Goal: Task Accomplishment & Management: Use online tool/utility

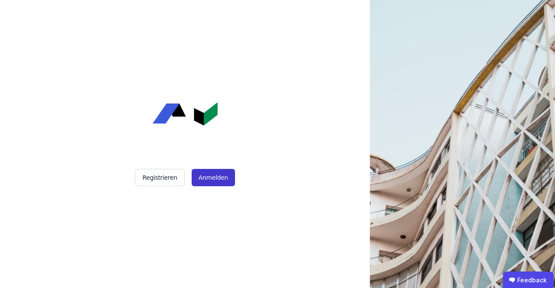
click at [212, 181] on button "Anmelden" at bounding box center [213, 177] width 43 height 17
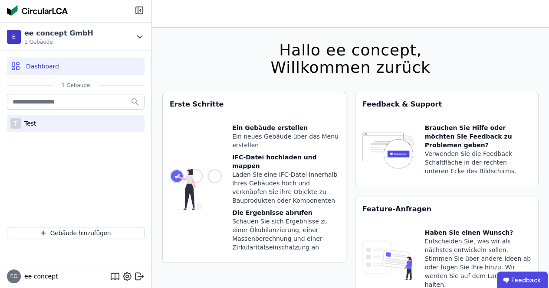
click at [36, 122] on div "T Test" at bounding box center [75, 123] width 137 height 17
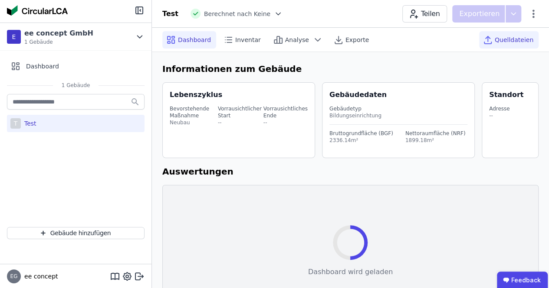
click at [518, 42] on span "Quelldateien" at bounding box center [513, 40] width 39 height 9
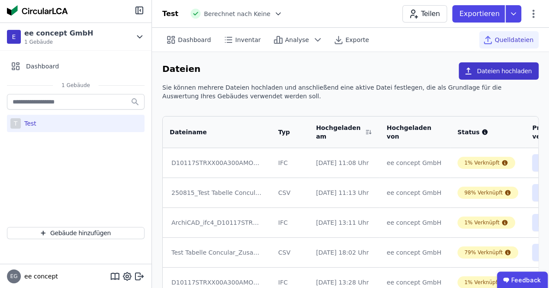
click at [500, 73] on button "Dateien hochladen" at bounding box center [498, 70] width 80 height 17
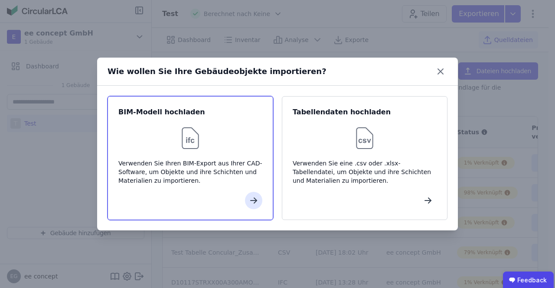
click at [180, 167] on div "Verwenden Sie Ihren BIM-Export aus Ihrer CAD-Software, um Objekte und ihre Schi…" at bounding box center [190, 172] width 144 height 26
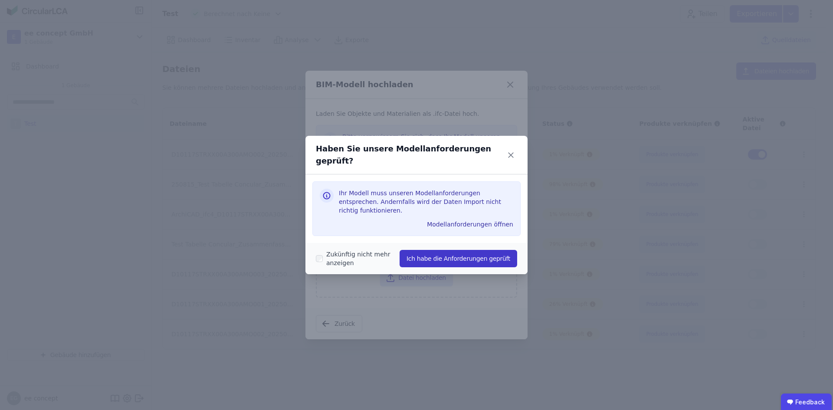
click at [441, 250] on button "Ich habe die Anforderungen geprüft" at bounding box center [458, 258] width 118 height 17
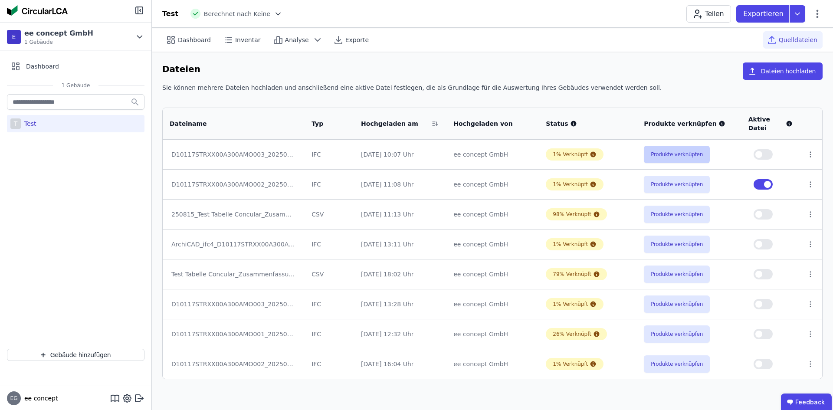
click at [555, 152] on button "Produkte verknüpfen" at bounding box center [677, 154] width 66 height 17
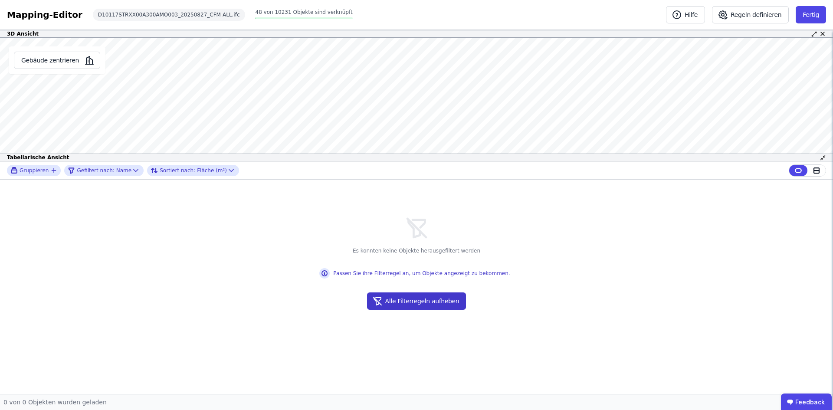
click at [408, 288] on button "Alle Filterregeln aufheben" at bounding box center [416, 300] width 99 height 17
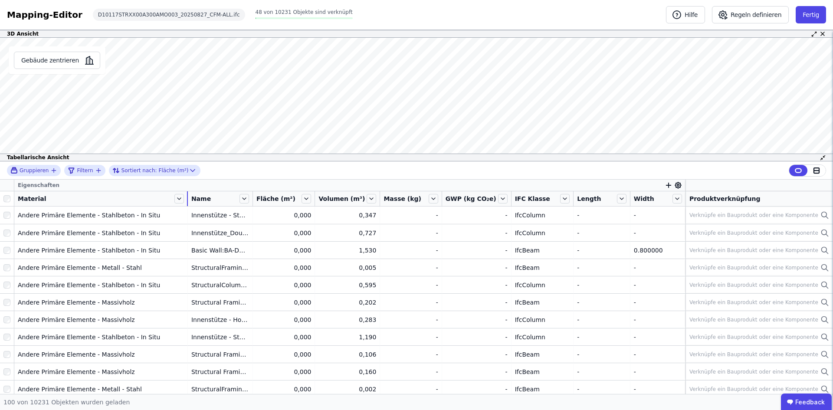
drag, startPoint x: 87, startPoint y: 200, endPoint x: 218, endPoint y: 200, distance: 131.4
click at [218, 200] on tr "Material Name Fläche (m²) Volumen (m³) Masse (kg) GWP (kg CO₂e) IFC Klasse Leng…" at bounding box center [416, 198] width 833 height 15
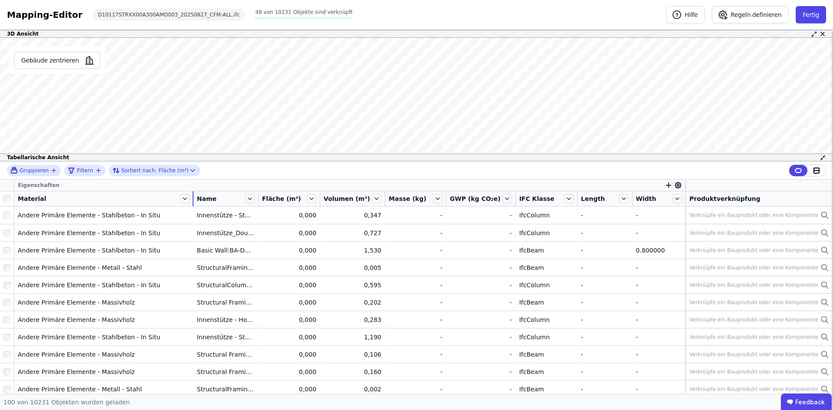
click at [176, 201] on div "Material" at bounding box center [103, 198] width 179 height 15
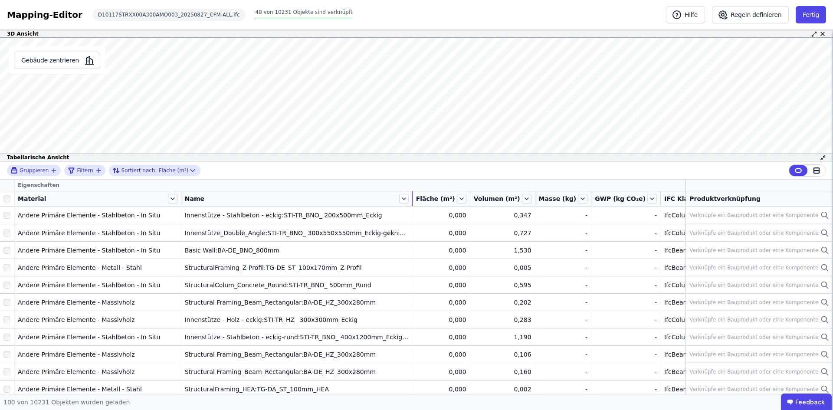
drag, startPoint x: 250, startPoint y: 202, endPoint x: 415, endPoint y: 204, distance: 165.2
click at [415, 204] on tr "Material Name Fläche (m²) Volumen (m³) Masse (kg) GWP (kg CO₂e) IFC Klasse Leng…" at bounding box center [473, 198] width 947 height 15
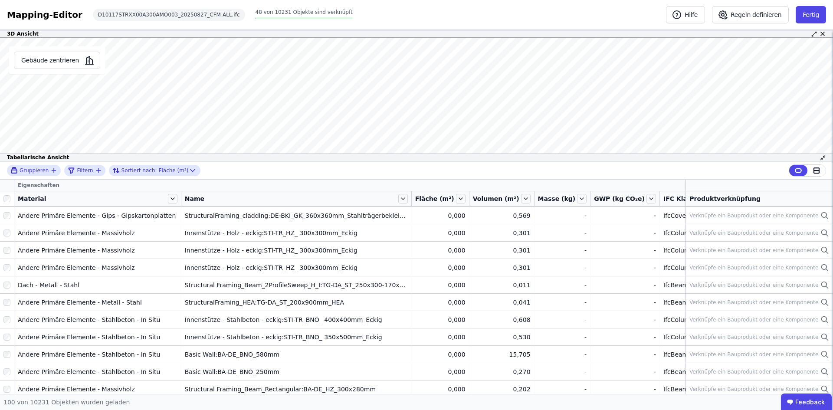
scroll to position [304, 0]
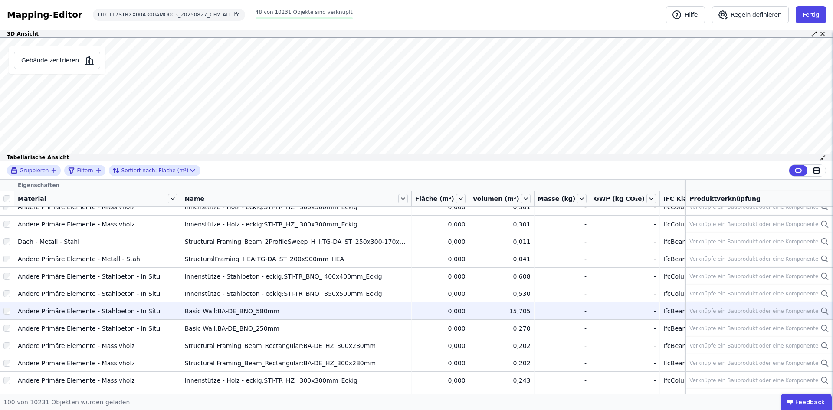
click at [555, 288] on div "-" at bounding box center [625, 311] width 62 height 9
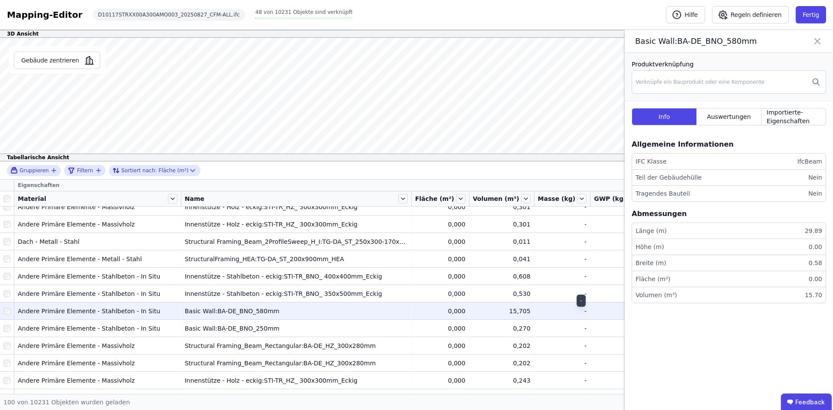
click at [555, 288] on div "-" at bounding box center [625, 311] width 62 height 9
click at [555, 39] on icon at bounding box center [816, 41] width 5 height 5
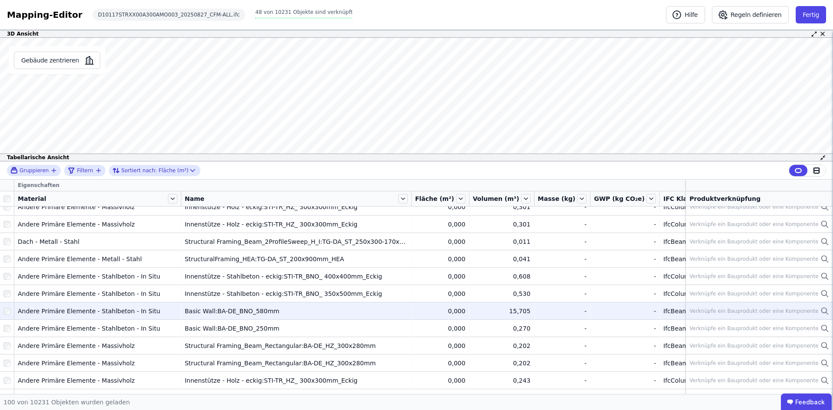
click at [555, 288] on icon at bounding box center [824, 311] width 9 height 10
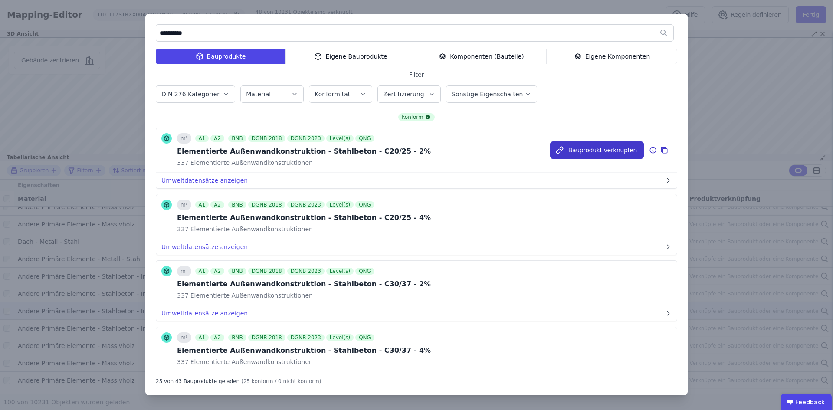
type input "**********"
click at [555, 146] on button "Bauprodukt verknüpfen" at bounding box center [597, 149] width 94 height 17
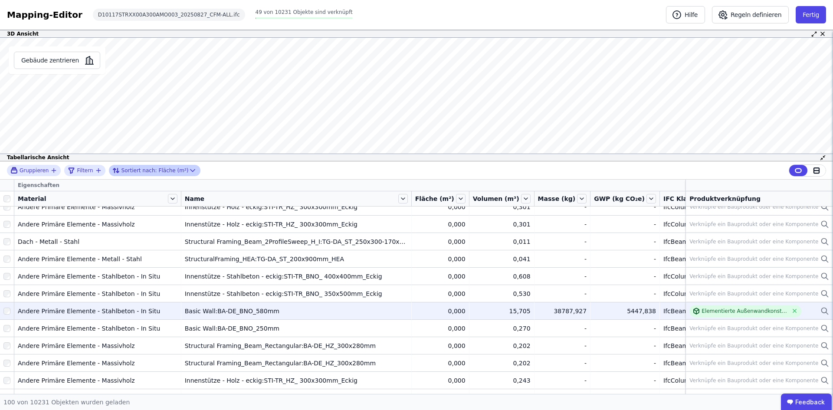
click at [188, 169] on icon at bounding box center [192, 170] width 9 height 9
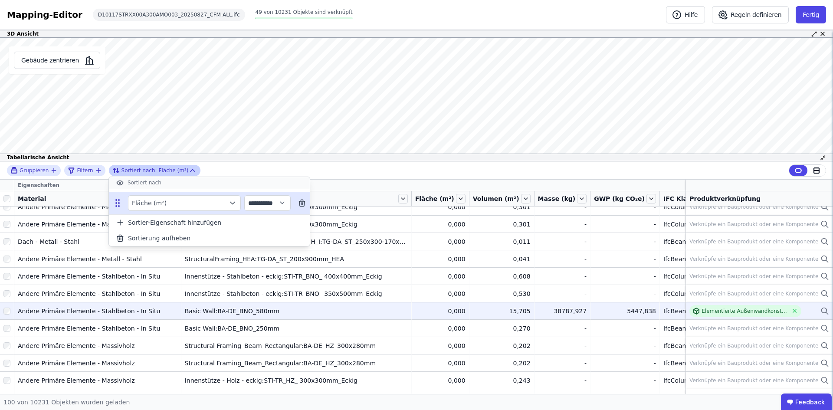
click at [235, 203] on icon "button" at bounding box center [232, 203] width 9 height 9
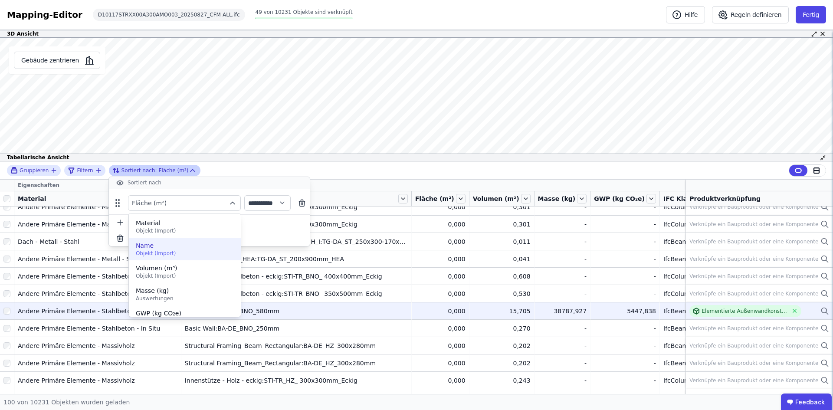
click at [191, 251] on span "Objekt (Import)" at bounding box center [185, 253] width 98 height 7
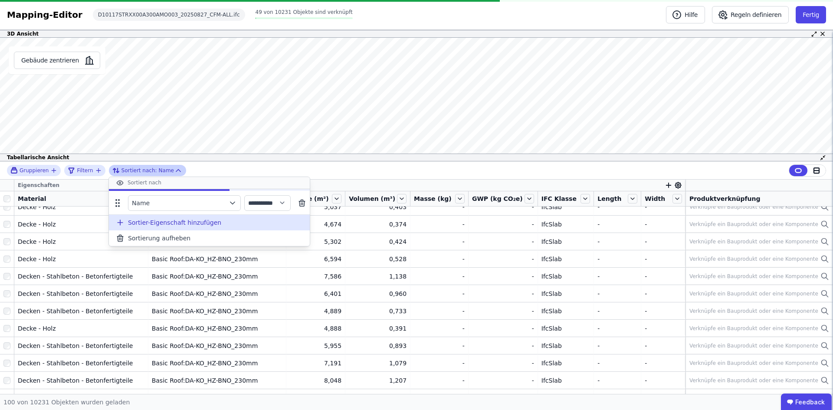
click at [161, 225] on span "Sortier-Eigenschaft hinzufügen" at bounding box center [174, 222] width 93 height 9
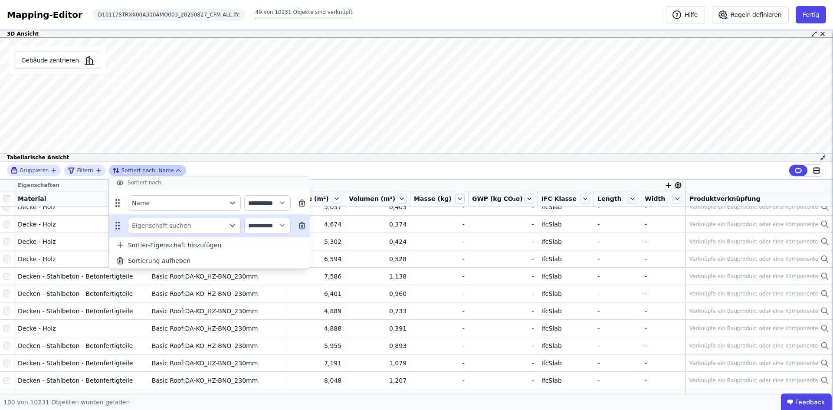
click at [235, 224] on icon "button" at bounding box center [232, 225] width 9 height 9
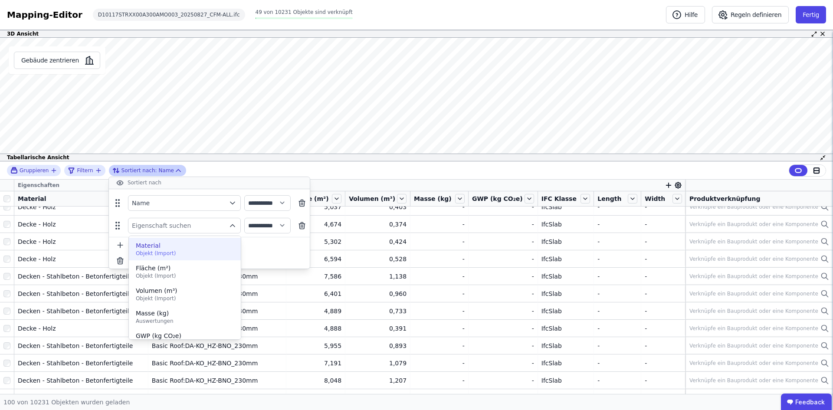
click at [178, 251] on span "Objekt (Import)" at bounding box center [185, 253] width 98 height 7
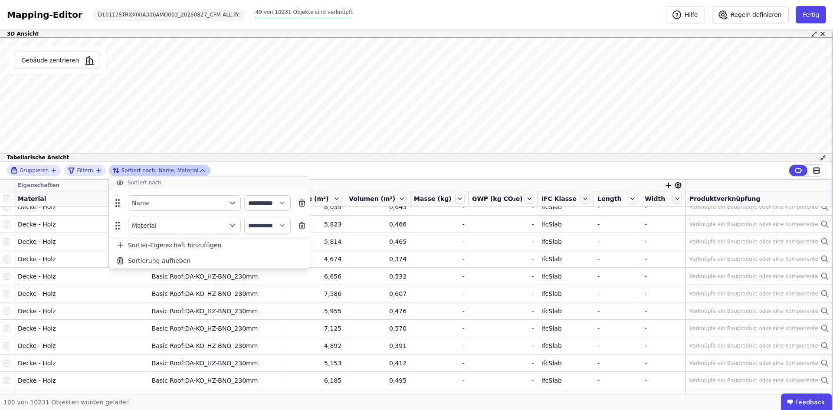
drag, startPoint x: 261, startPoint y: 167, endPoint x: 257, endPoint y: 183, distance: 16.5
click at [261, 167] on div "**********" at bounding box center [416, 170] width 833 height 18
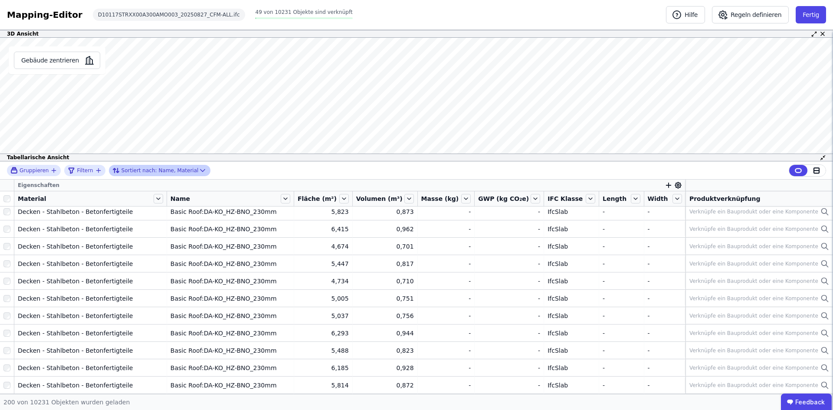
scroll to position [0, 0]
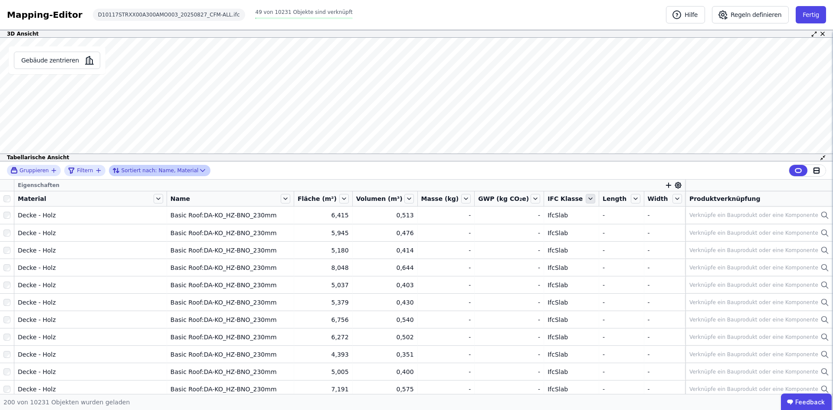
click at [555, 202] on icon at bounding box center [590, 199] width 10 height 10
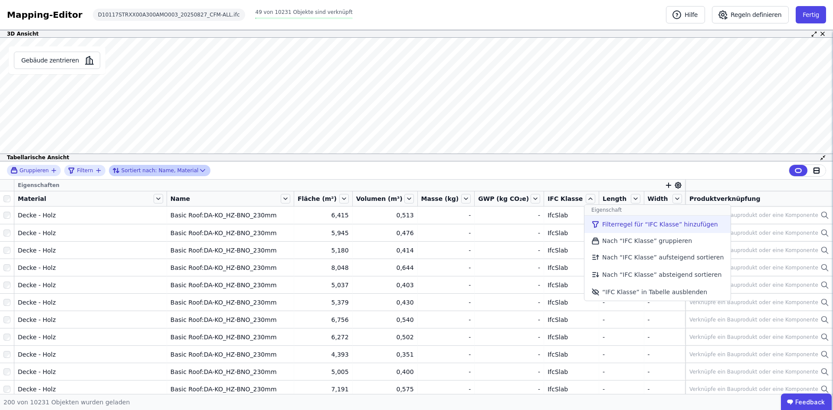
click at [555, 226] on li "Filterregel für “IFC Klasse” hinzufügen" at bounding box center [657, 224] width 146 height 17
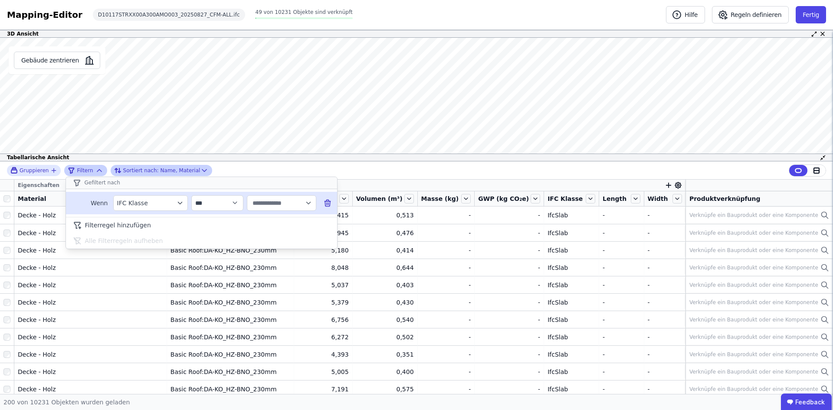
click at [281, 200] on input "text" at bounding box center [278, 203] width 54 height 16
type input "*****"
click at [279, 219] on span "IfcCovering" at bounding box center [271, 221] width 34 height 9
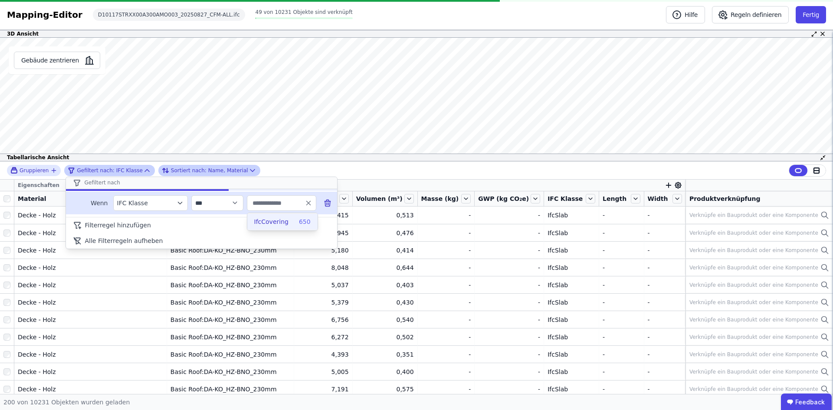
type input "**********"
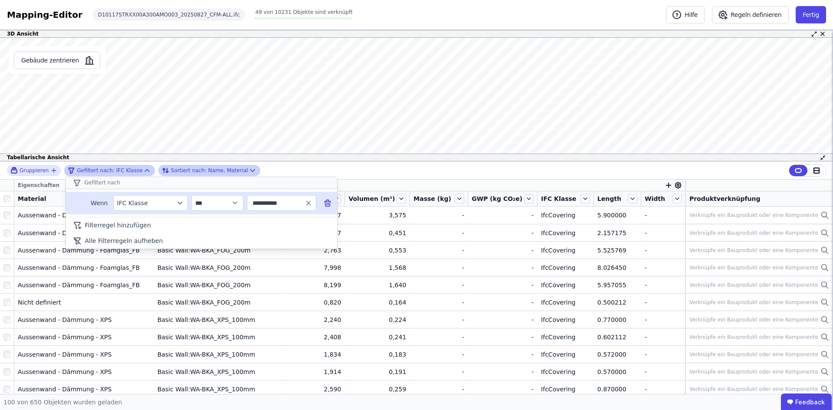
click at [326, 200] on icon at bounding box center [327, 203] width 9 height 9
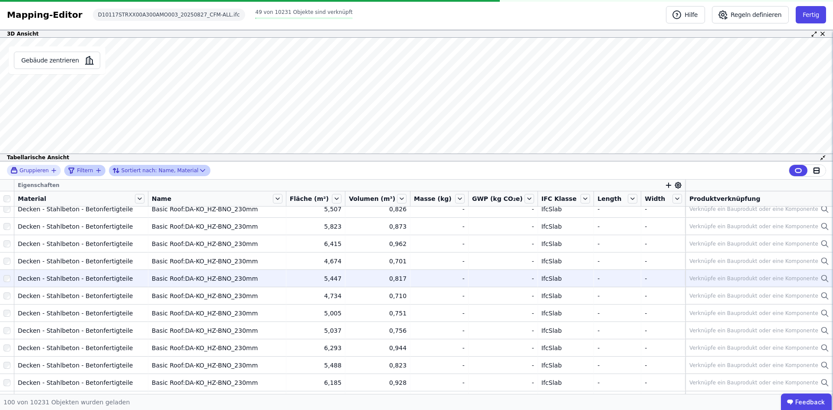
scroll to position [1548, 0]
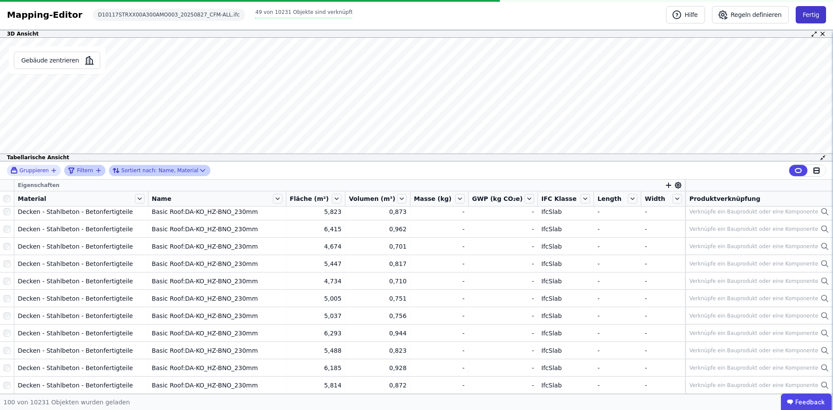
click at [555, 10] on button "Fertig" at bounding box center [810, 14] width 30 height 17
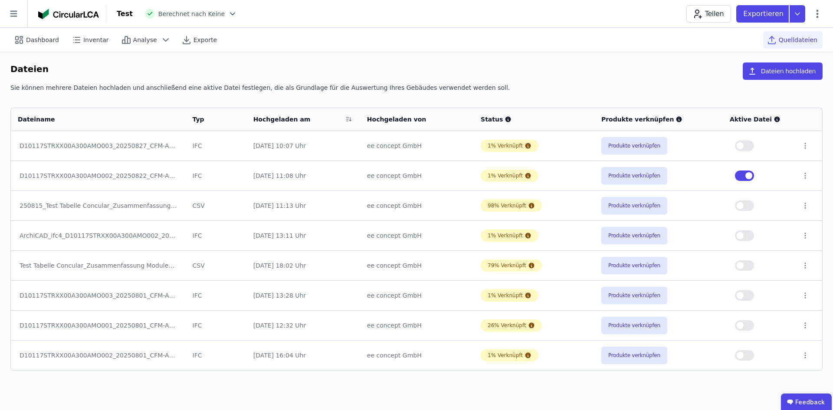
click at [135, 173] on div "D10117STRXX00A300AMO002_20250822_CFM-ALL.ifc" at bounding box center [98, 175] width 157 height 9
click at [555, 180] on button "Produkte verknüpfen" at bounding box center [634, 175] width 66 height 17
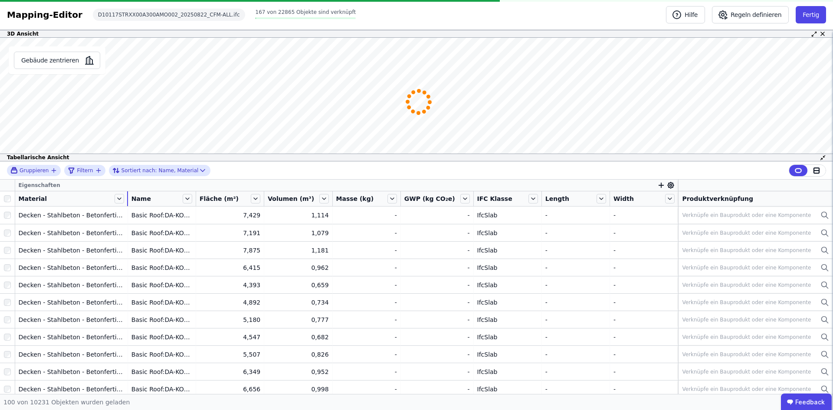
drag, startPoint x: 87, startPoint y: 195, endPoint x: 167, endPoint y: 322, distance: 150.5
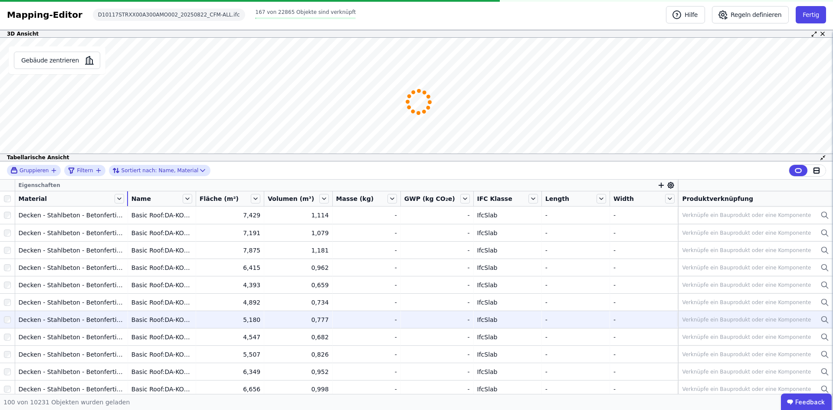
click at [199, 200] on tr "Material Name Fläche (m²) Volumen (m³) Masse (kg) GWP (kg CO₂e) IFC Klasse Leng…" at bounding box center [416, 198] width 833 height 15
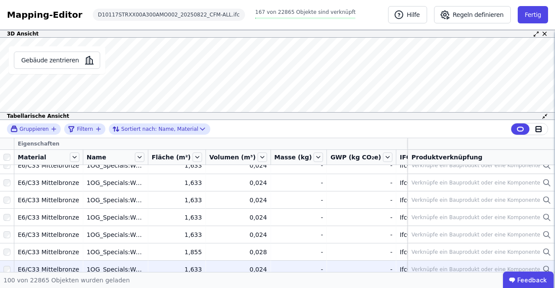
scroll to position [1171, 0]
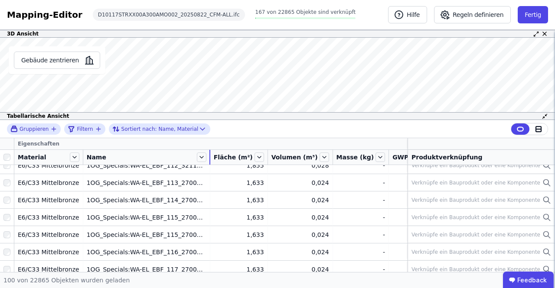
drag, startPoint x: 142, startPoint y: 155, endPoint x: 207, endPoint y: 158, distance: 65.1
click at [207, 158] on tr "Material Name Fläche (m²) Volumen (m³) Masse (kg) GWP (kg CO₂e) IFC Klasse Leng…" at bounding box center [376, 157] width 752 height 15
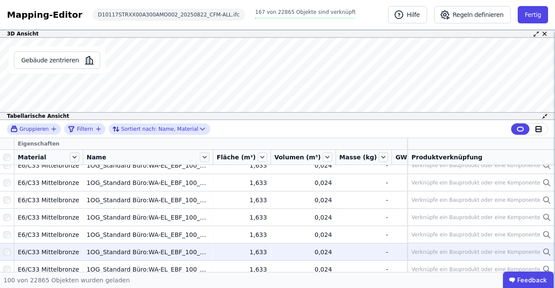
scroll to position [1388, 0]
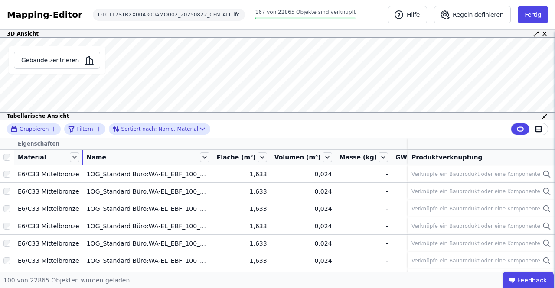
drag, startPoint x: 78, startPoint y: 157, endPoint x: 106, endPoint y: 157, distance: 28.2
click at [106, 157] on tr "Material Name Fläche (m²) Volumen (m³) Masse (kg) GWP (kg CO₂e) IFC Klasse Leng…" at bounding box center [377, 157] width 755 height 15
click at [201, 156] on icon at bounding box center [205, 158] width 10 height 10
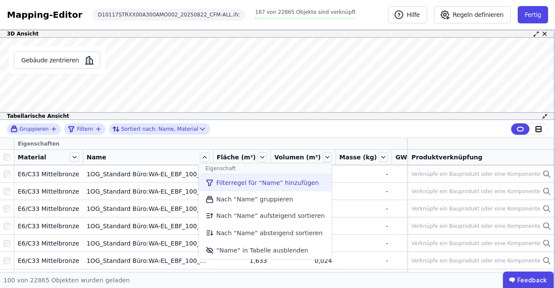
click at [243, 185] on li "Filterregel für “Name” hinzufügen" at bounding box center [265, 182] width 133 height 17
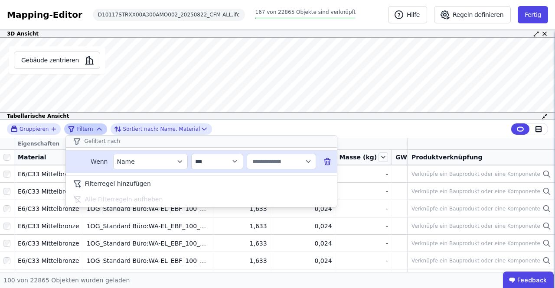
click at [260, 159] on input "text" at bounding box center [278, 162] width 54 height 16
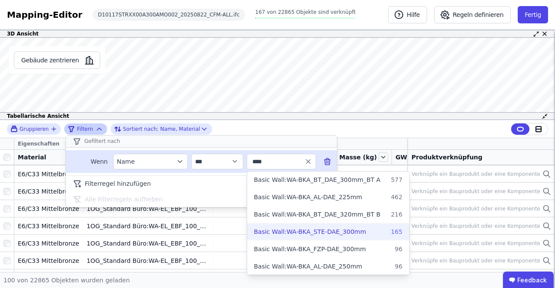
scroll to position [0, 0]
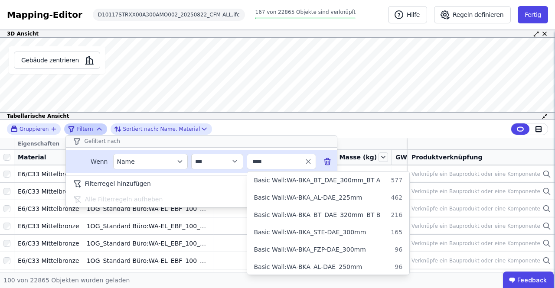
type input "***"
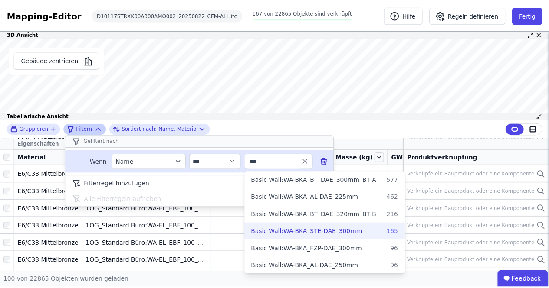
scroll to position [0, 0]
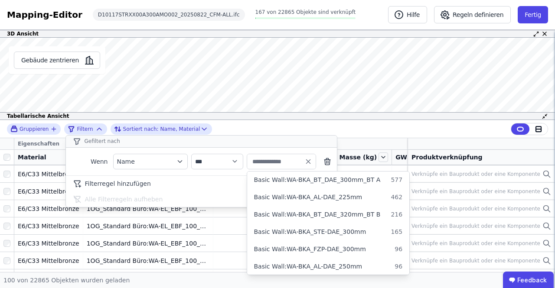
click at [387, 131] on div "**********" at bounding box center [277, 129] width 555 height 18
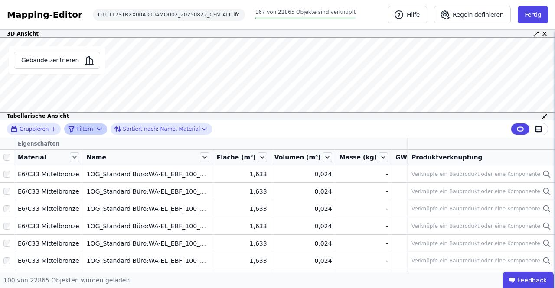
click at [95, 127] on icon at bounding box center [99, 129] width 9 height 9
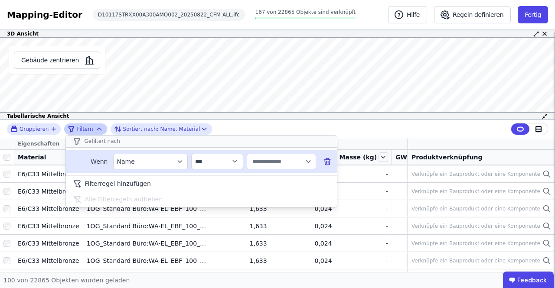
click at [328, 163] on icon at bounding box center [328, 162] width 0 height 2
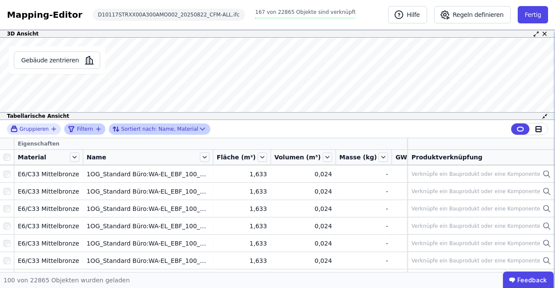
click at [198, 129] on icon at bounding box center [202, 129] width 9 height 9
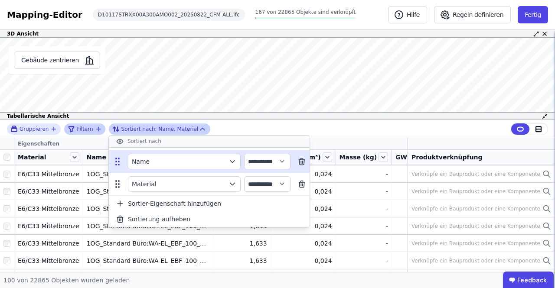
click at [306, 161] on icon at bounding box center [301, 161] width 9 height 9
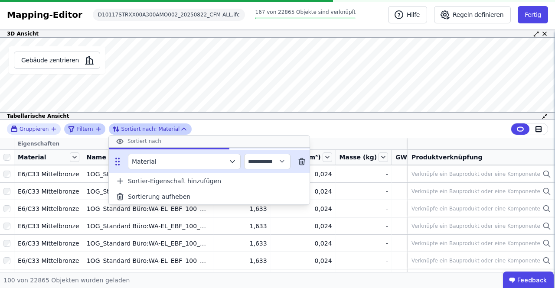
click at [306, 161] on icon at bounding box center [301, 161] width 9 height 9
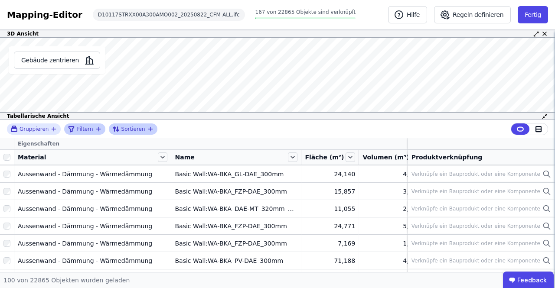
click at [98, 128] on icon "filter_by" at bounding box center [98, 129] width 0 height 4
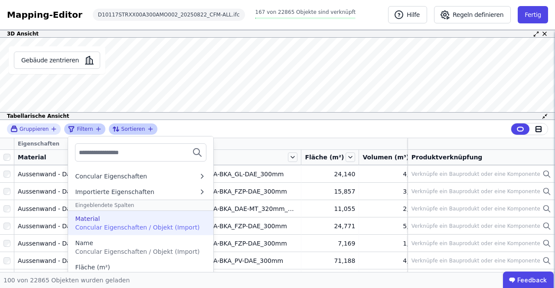
click at [106, 227] on span "Concular Eigenschaften / Objekt (Import)" at bounding box center [137, 227] width 124 height 7
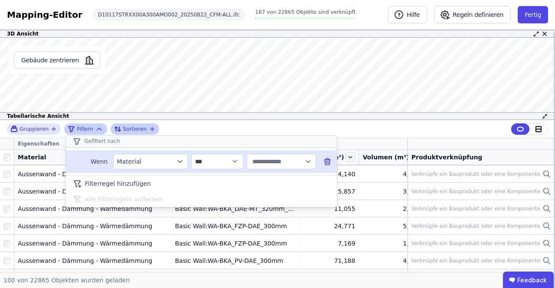
click at [174, 161] on div "Material" at bounding box center [146, 161] width 58 height 9
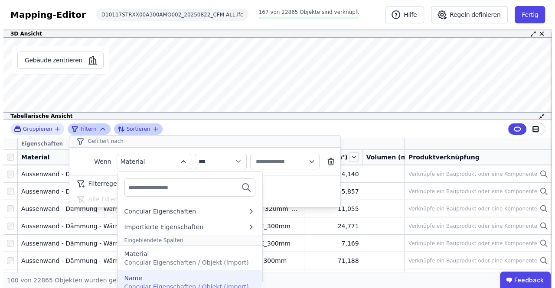
scroll to position [0, 0]
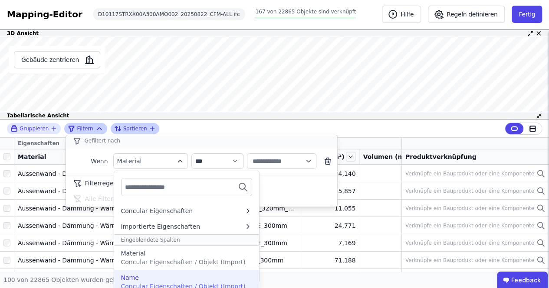
click at [159, 281] on div "Name Concular Eigenschaften / Objekt (Import)" at bounding box center [186, 282] width 131 height 17
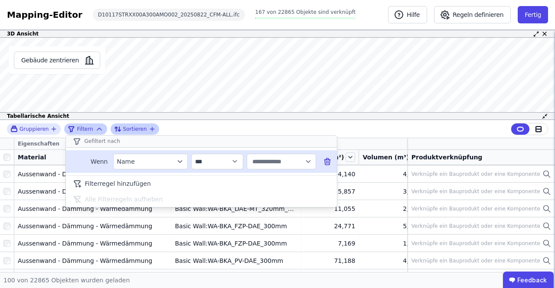
click at [259, 163] on input "text" at bounding box center [278, 162] width 54 height 16
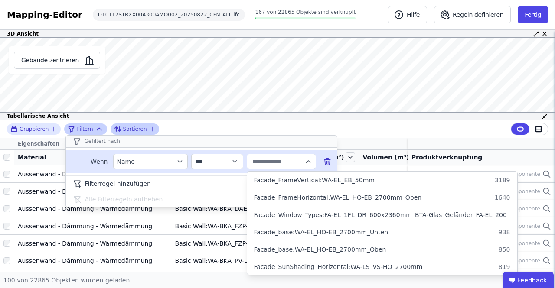
paste input "**********"
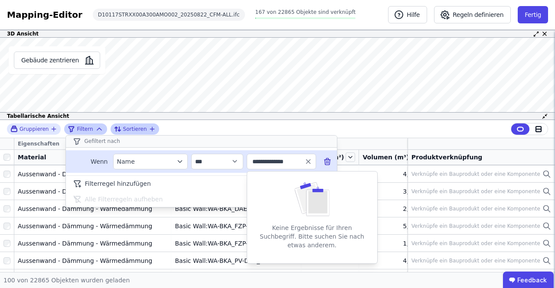
scroll to position [0, 3]
type input "**********"
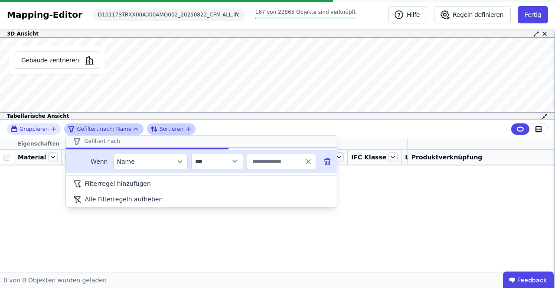
scroll to position [0, 0]
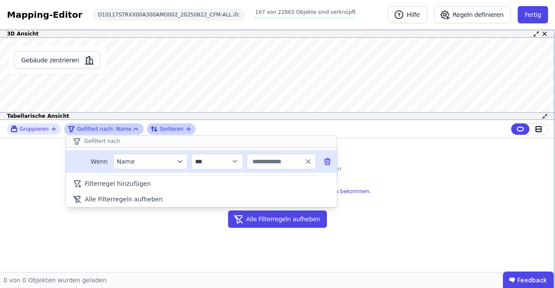
click at [324, 158] on icon at bounding box center [327, 161] width 9 height 9
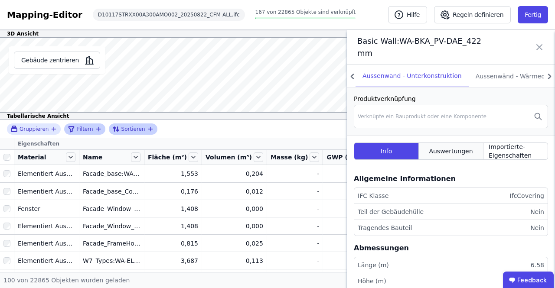
click at [448, 147] on span "Auswertungen" at bounding box center [451, 151] width 44 height 9
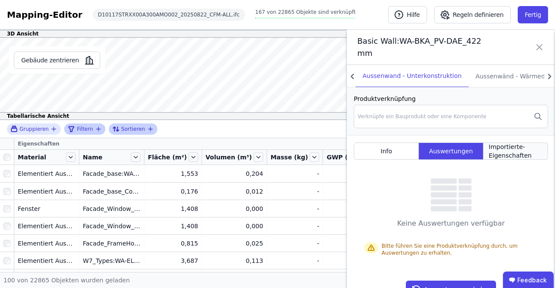
click at [506, 143] on span "Importierte-Eigenschaften" at bounding box center [516, 151] width 54 height 17
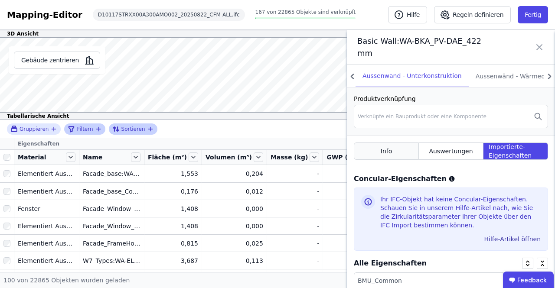
click at [382, 147] on span "Info" at bounding box center [387, 151] width 12 height 9
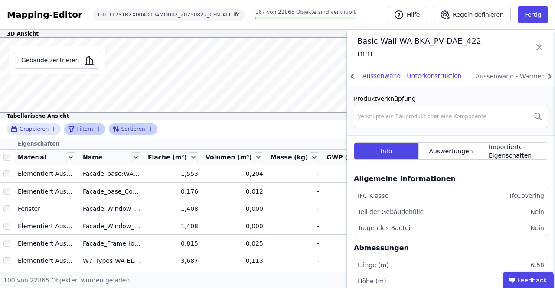
click at [95, 131] on icon "filter_by" at bounding box center [98, 129] width 7 height 7
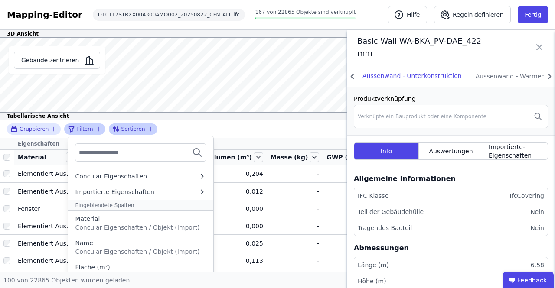
click at [101, 153] on input "text" at bounding box center [111, 153] width 64 height 16
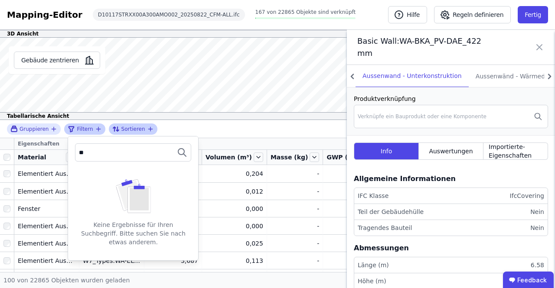
type input "*"
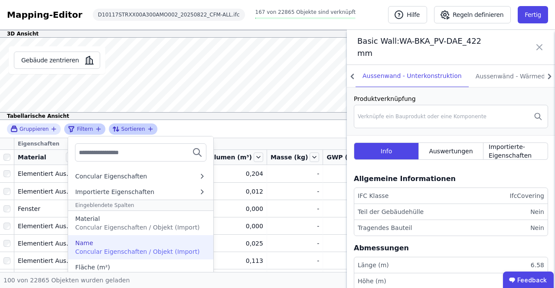
click at [90, 244] on div "Name" at bounding box center [140, 243] width 131 height 9
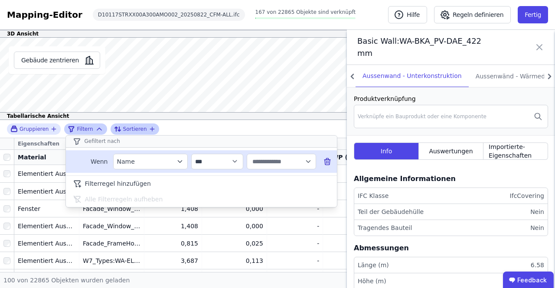
click at [278, 167] on input "text" at bounding box center [278, 162] width 54 height 16
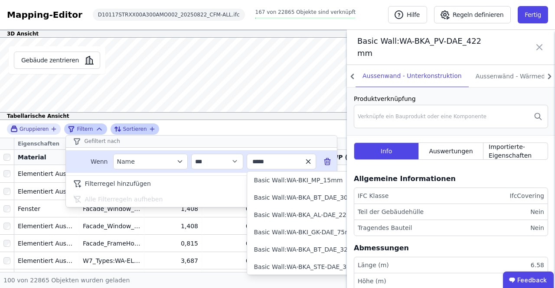
type input "*****"
click at [309, 160] on icon "button" at bounding box center [308, 162] width 4 height 4
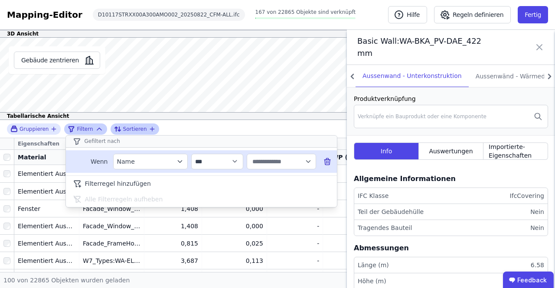
click at [257, 126] on div "**********" at bounding box center [277, 129] width 555 height 18
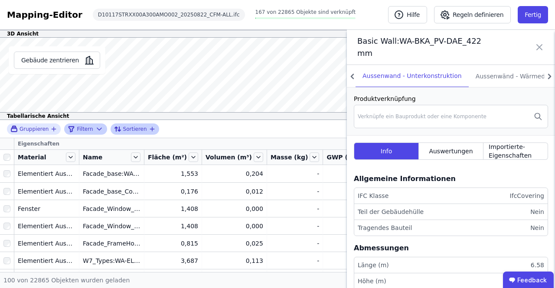
click at [149, 129] on icon "button" at bounding box center [152, 129] width 7 height 7
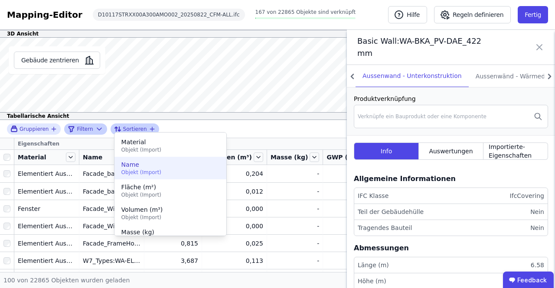
click at [146, 164] on span "Name" at bounding box center [170, 164] width 98 height 9
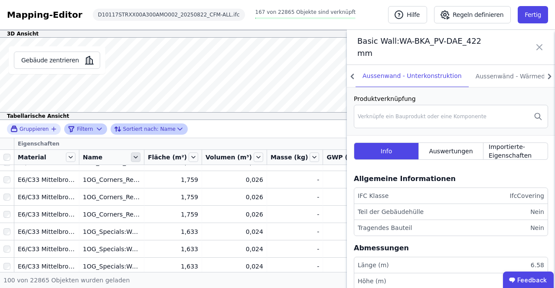
scroll to position [1301, 0]
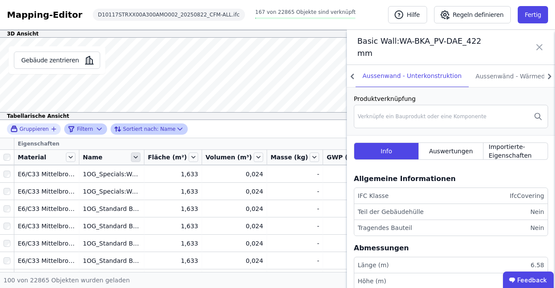
click at [137, 157] on icon at bounding box center [136, 158] width 10 height 10
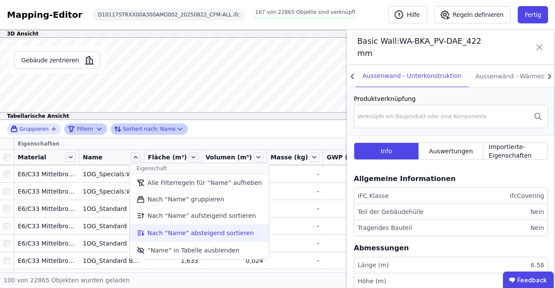
click at [147, 229] on li "Nach “Name” absteigend sortieren" at bounding box center [199, 233] width 139 height 17
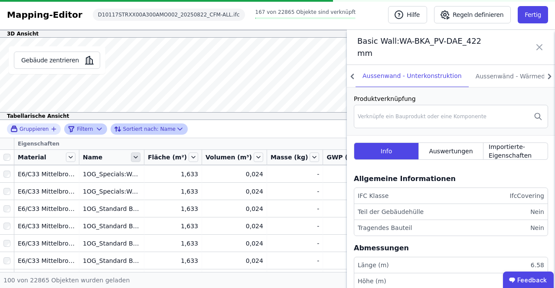
click at [133, 157] on icon at bounding box center [136, 158] width 10 height 10
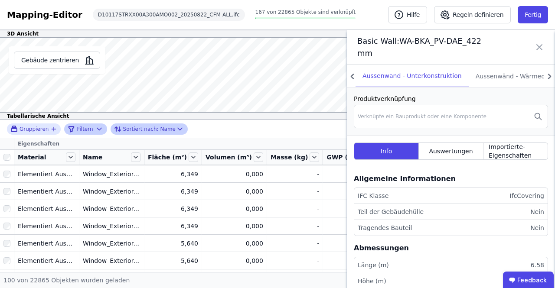
click at [127, 142] on div "Eigenschaften" at bounding box center [270, 143] width 513 height 11
click at [137, 157] on icon at bounding box center [136, 158] width 10 height 10
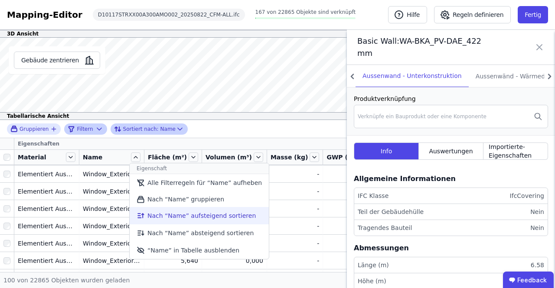
click at [160, 216] on li "Nach “Name” aufsteigend sortieren" at bounding box center [199, 215] width 139 height 17
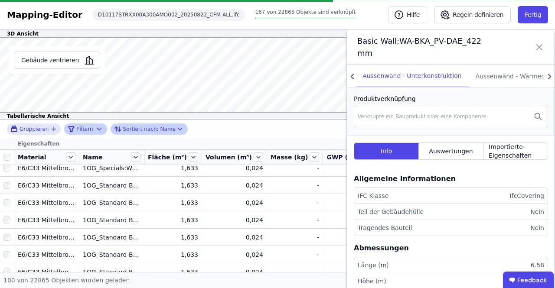
scroll to position [1604, 0]
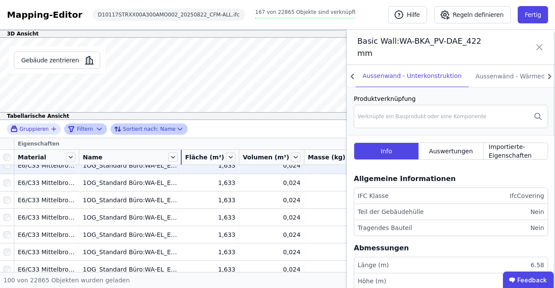
drag, startPoint x: 142, startPoint y: 156, endPoint x: 197, endPoint y: 167, distance: 56.3
click at [206, 163] on tr "Material Name Fläche (m²) Volumen (m³) Masse (kg) GWP (kg CO₂e) IFC Klasse Leng…" at bounding box center [361, 157] width 723 height 15
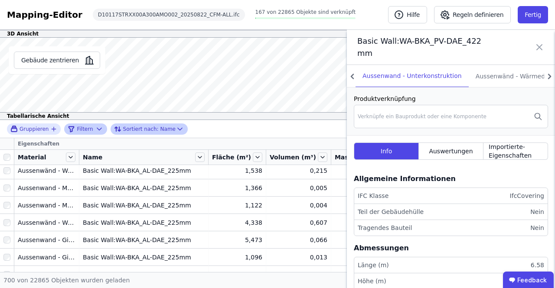
scroll to position [11912, 0]
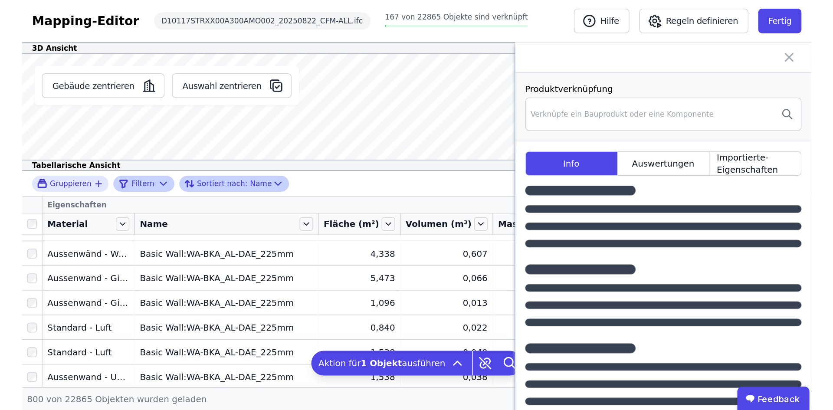
scroll to position [12041, 0]
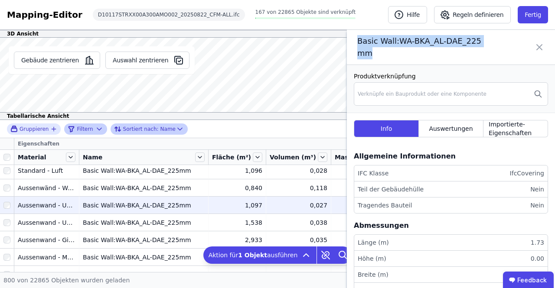
drag, startPoint x: 486, startPoint y: 41, endPoint x: 355, endPoint y: 39, distance: 131.0
click at [355, 39] on div "Basic Wall:WA-BKA_AL-DAE_225mm" at bounding box center [451, 47] width 208 height 35
copy span "Basic Wall:WA-BKA_AL-DAE_225mm"
drag, startPoint x: 543, startPoint y: 41, endPoint x: 271, endPoint y: 286, distance: 365.4
click at [543, 41] on icon at bounding box center [539, 47] width 10 height 24
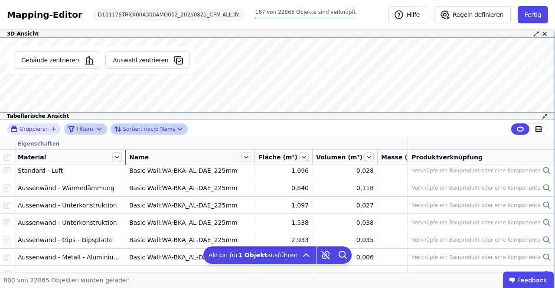
drag, startPoint x: 79, startPoint y: 157, endPoint x: 131, endPoint y: 156, distance: 52.1
click at [131, 156] on tr "Material Name Fläche (m²) Volumen (m³) Masse (kg) GWP (kg CO₂e) IFC Klasse Leng…" at bounding box center [398, 157] width 797 height 15
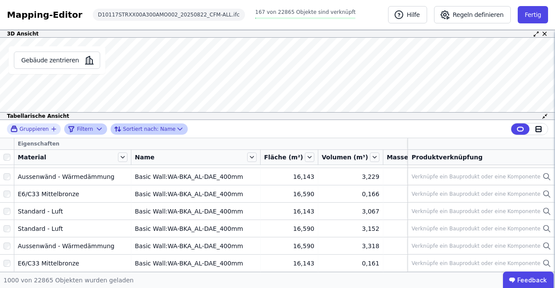
scroll to position [15857, 0]
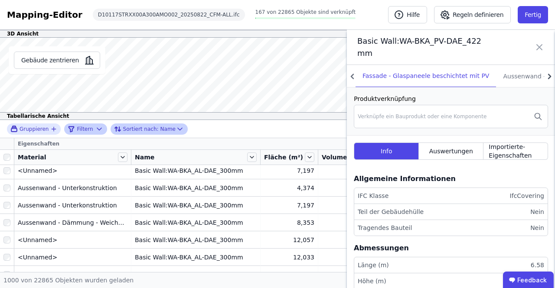
click at [548, 74] on icon at bounding box center [549, 76] width 3 height 5
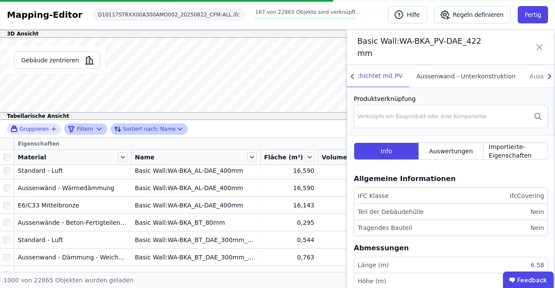
scroll to position [17245, 0]
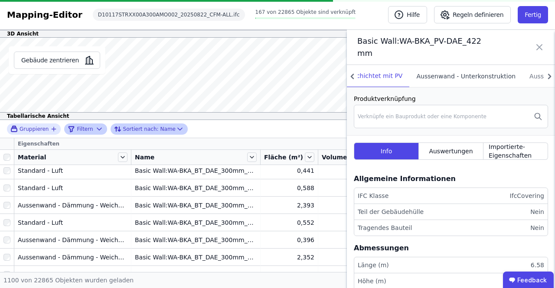
click at [421, 65] on div "Aussenwand - Unterkonstruktion" at bounding box center [465, 76] width 113 height 22
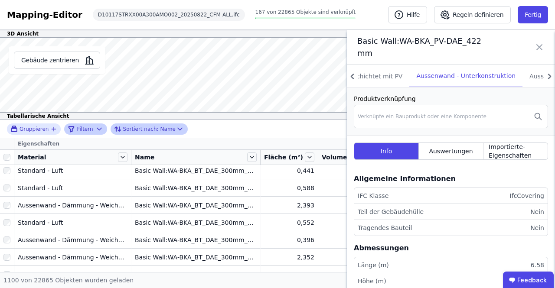
scroll to position [0, 0]
click at [372, 65] on div "Fassade - Glaspaneele beschichtet mit PV" at bounding box center [339, 76] width 140 height 22
click at [548, 74] on icon at bounding box center [549, 76] width 3 height 5
click at [544, 70] on icon at bounding box center [549, 76] width 11 height 13
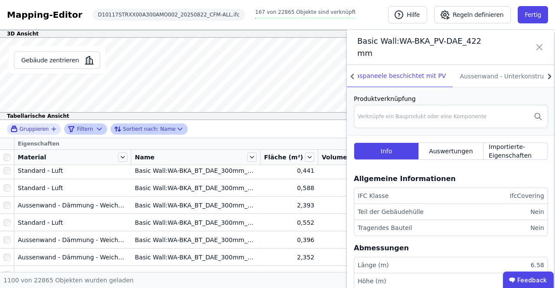
scroll to position [0, 87]
click at [463, 65] on div "Aussenwand - Unterkonstruktion" at bounding box center [465, 76] width 113 height 22
click at [544, 40] on icon at bounding box center [539, 47] width 10 height 24
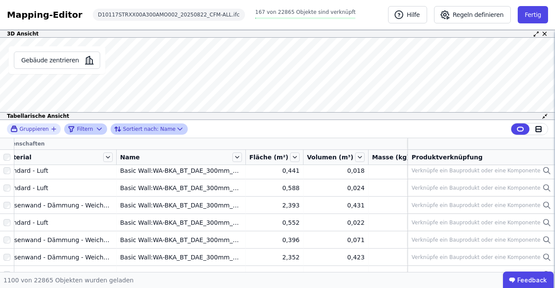
scroll to position [17245, 0]
